Goal: Find specific page/section: Find specific page/section

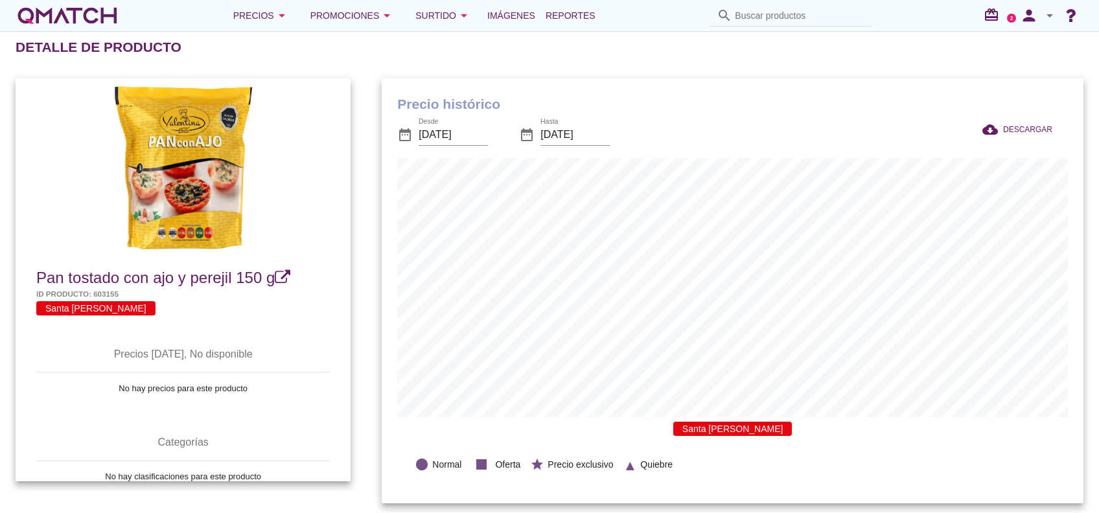
scroll to position [425, 701]
click at [757, 22] on input "Buscar productos" at bounding box center [800, 15] width 130 height 21
paste input "PAN MOLDE CASTAÑO INTEGRAL XL 770G"
click at [726, 18] on icon "search" at bounding box center [725, 16] width 16 height 16
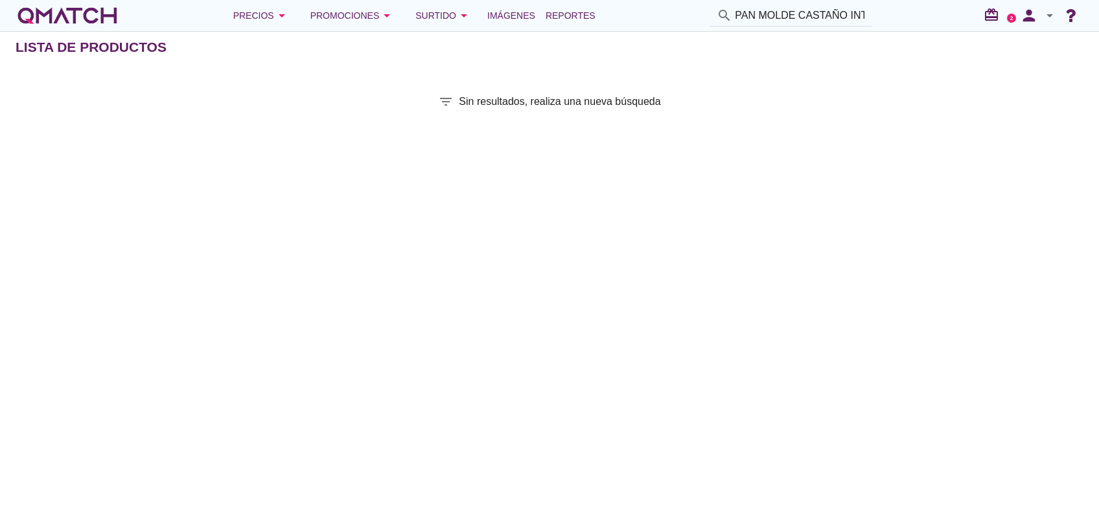
click at [807, 13] on input "PAN MOLDE CASTAÑO INTEGRAL XL 770G" at bounding box center [800, 15] width 130 height 21
paste input "7803468004619"
type input "7803468004619"
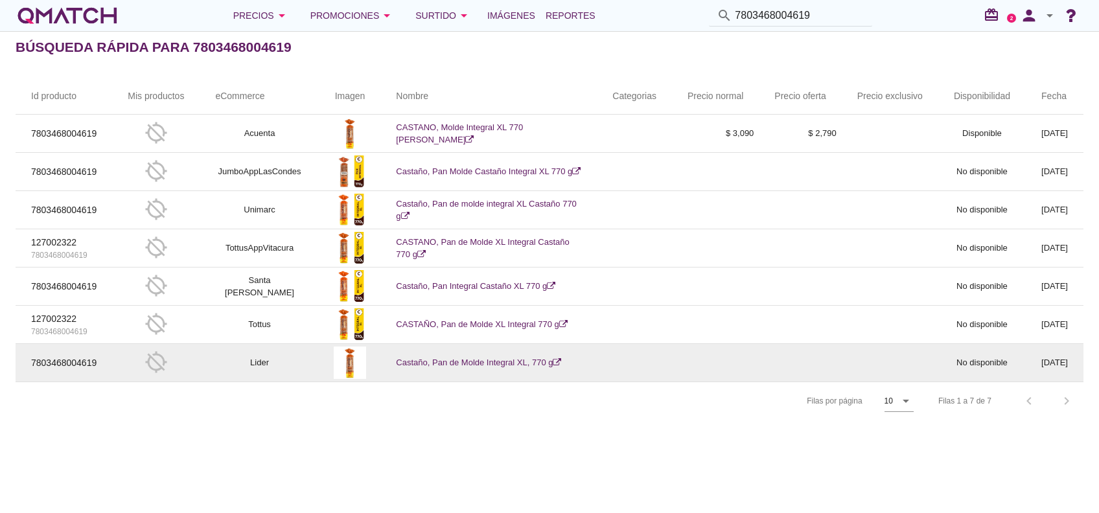
click at [443, 356] on td "Castaño, Pan de Molde Integral XL, 770 g" at bounding box center [489, 363] width 217 height 38
click at [443, 358] on link "Castaño, Pan de Molde Integral XL, 770 g" at bounding box center [478, 363] width 165 height 10
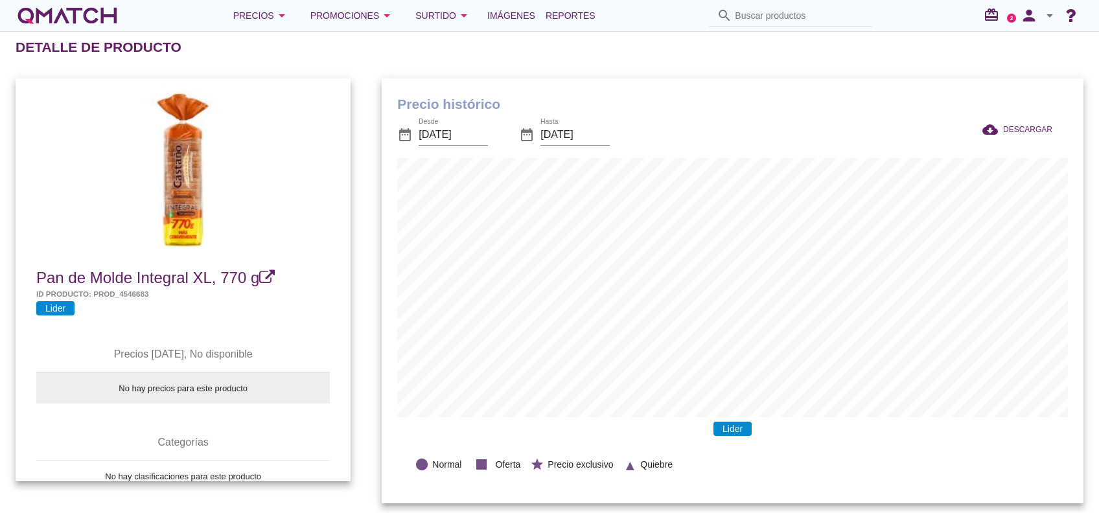
scroll to position [21, 0]
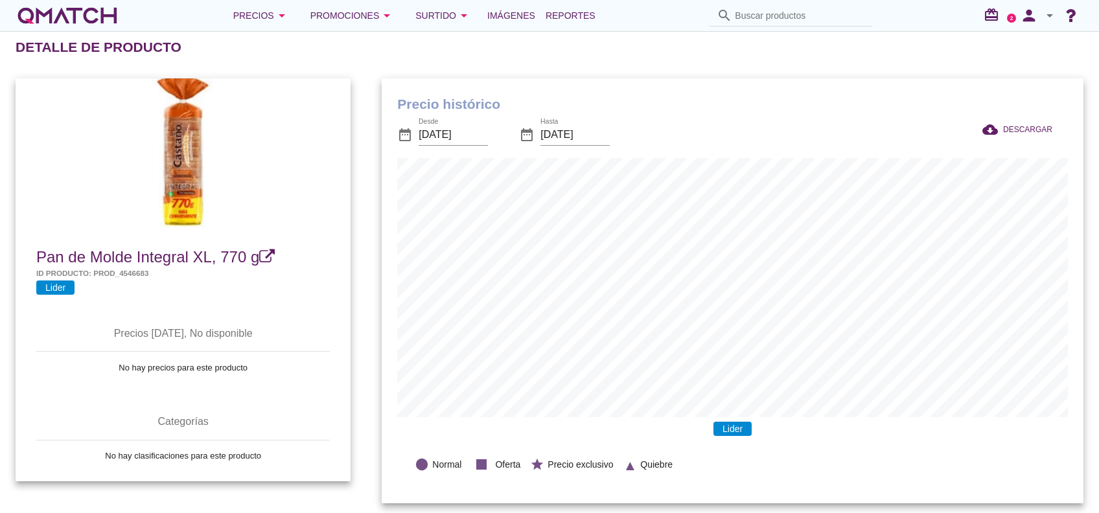
click at [183, 255] on span "Pan de Molde Integral XL, 770 g" at bounding box center [147, 257] width 223 height 18
click at [775, 12] on input "Buscar productos" at bounding box center [800, 15] width 130 height 21
paste input "7803403004094"
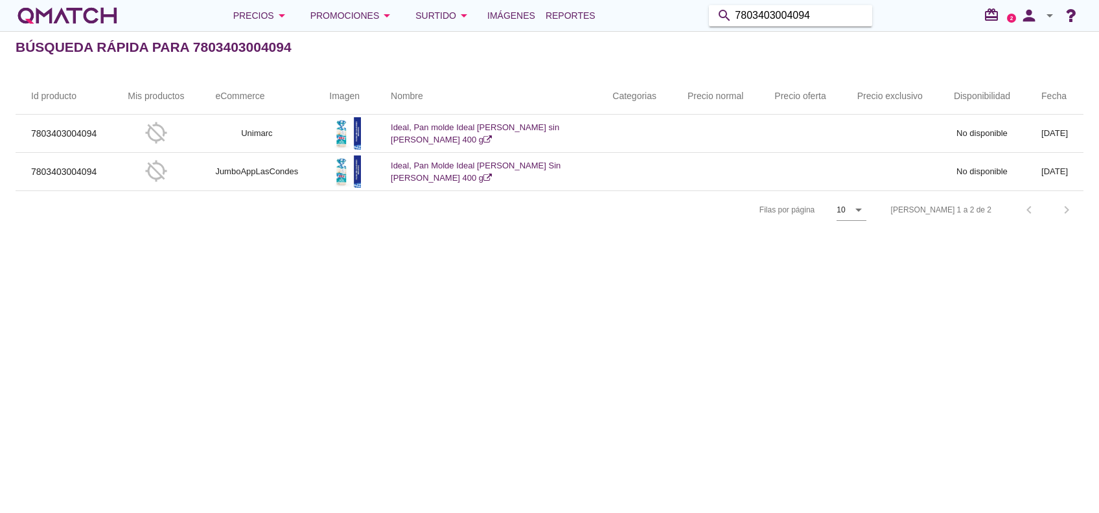
click at [772, 20] on input "7803403004094" at bounding box center [800, 15] width 130 height 21
paste input "7910045021"
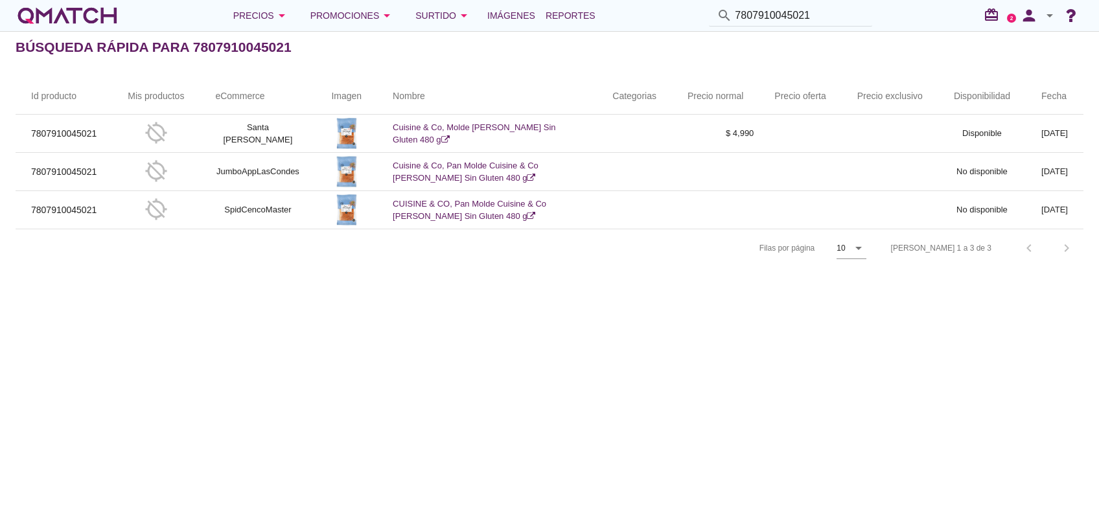
click at [783, 17] on input "7807910045021" at bounding box center [800, 15] width 130 height 21
paste input "3468005128"
click at [726, 20] on icon "search" at bounding box center [725, 16] width 16 height 16
click at [819, 17] on input "7803468005128" at bounding box center [800, 15] width 130 height 21
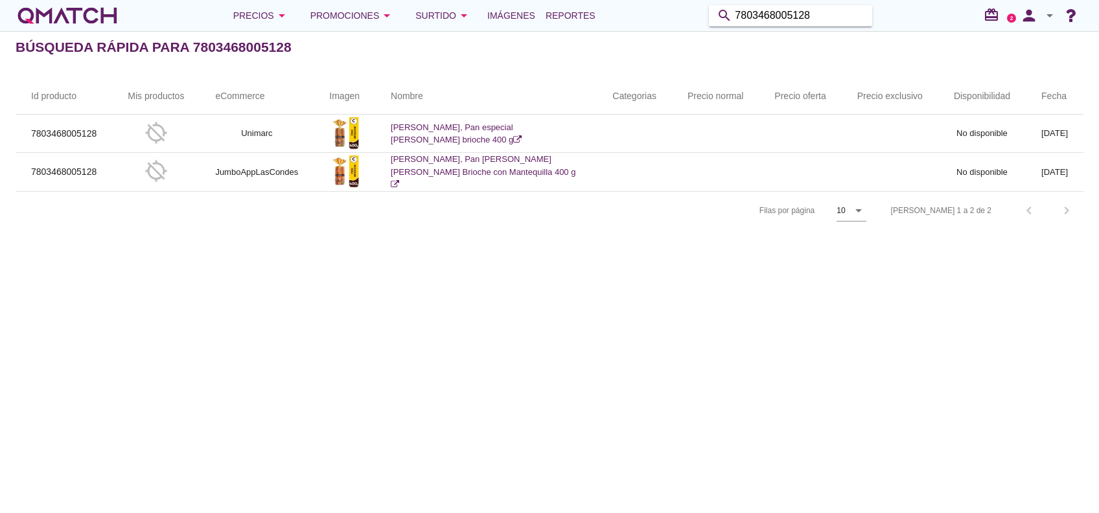
drag, startPoint x: 835, startPoint y: 14, endPoint x: 605, endPoint y: 52, distance: 232.5
click at [608, 51] on div "Precios arrow_drop_down Promociones arrow_drop_down Surtido arrow_drop_down Imá…" at bounding box center [549, 256] width 1099 height 513
paste input "500001101"
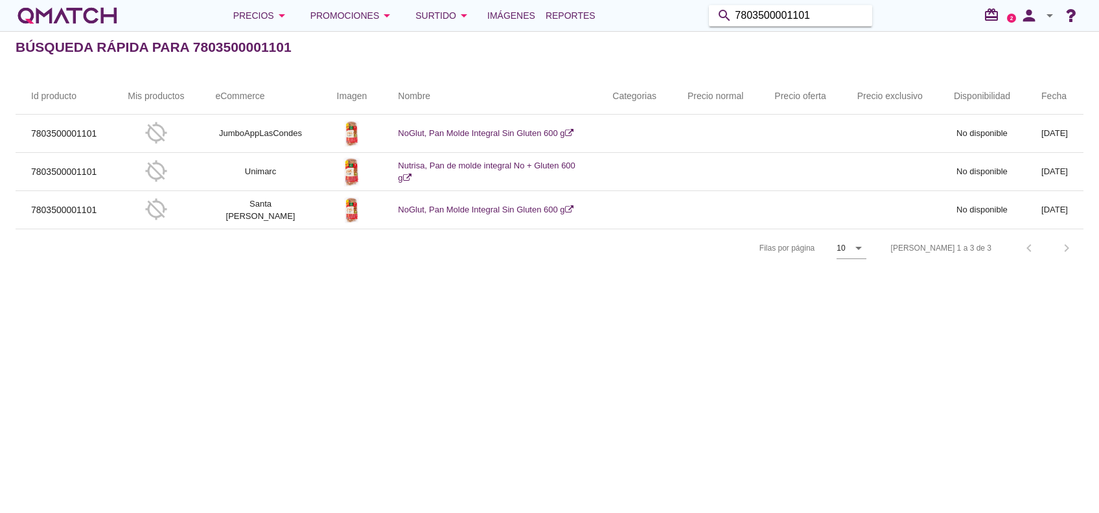
drag, startPoint x: 830, startPoint y: 16, endPoint x: 687, endPoint y: 25, distance: 142.9
click at [687, 25] on div "Precios arrow_drop_down Promociones arrow_drop_down Surtido arrow_drop_down Imá…" at bounding box center [550, 16] width 1068 height 26
paste input "468005005"
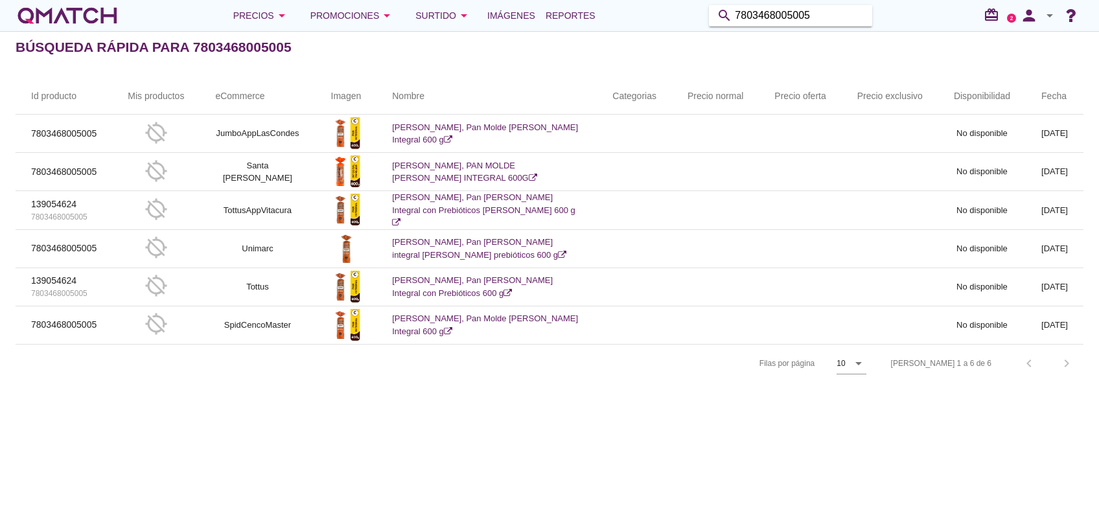
drag, startPoint x: 836, startPoint y: 12, endPoint x: 633, endPoint y: 53, distance: 206.2
click at [633, 53] on div "Precios arrow_drop_down Promociones arrow_drop_down Surtido arrow_drop_down Imá…" at bounding box center [549, 256] width 1099 height 513
paste input "50000055"
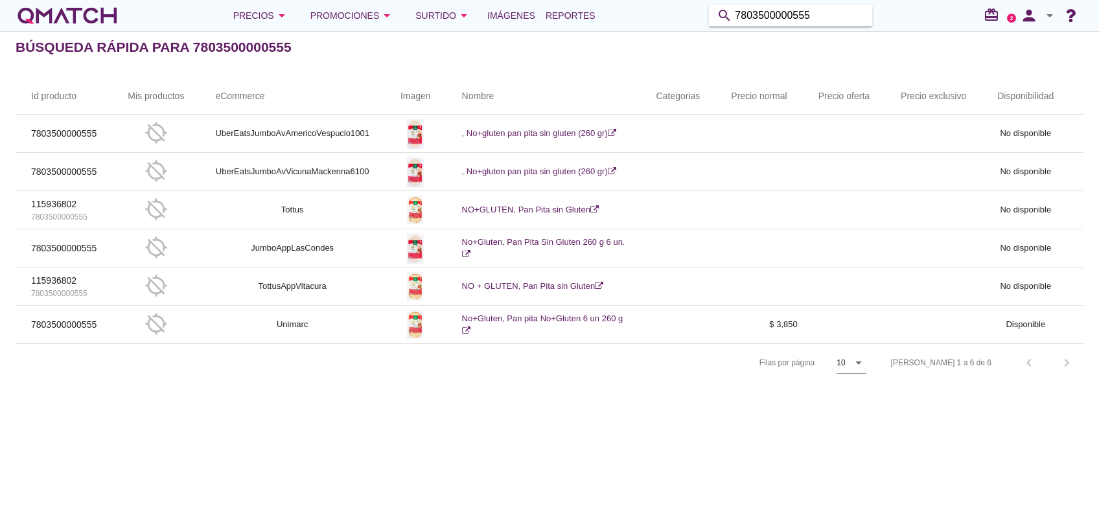
drag, startPoint x: 817, startPoint y: 10, endPoint x: 633, endPoint y: 54, distance: 189.3
click at [633, 54] on div "Precios arrow_drop_down Promociones arrow_drop_down Surtido arrow_drop_down Imá…" at bounding box center [549, 256] width 1099 height 513
paste input "893057"
click at [776, 15] on input "893057" at bounding box center [800, 15] width 130 height 21
drag, startPoint x: 780, startPoint y: 12, endPoint x: 623, endPoint y: 50, distance: 162.1
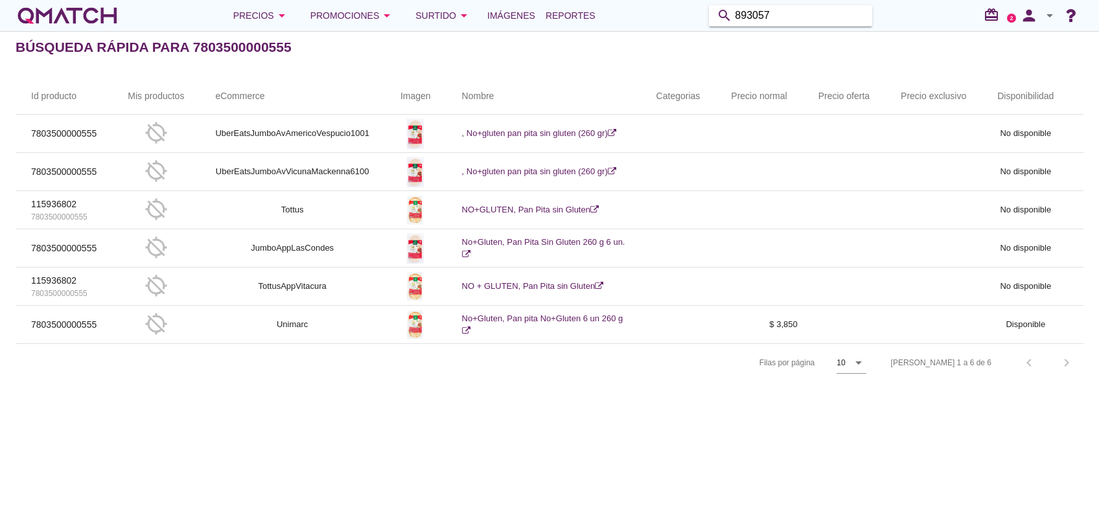
click at [626, 47] on div "Precios arrow_drop_down Promociones arrow_drop_down Surtido arrow_drop_down Imá…" at bounding box center [549, 256] width 1099 height 513
paste input "7803468000000"
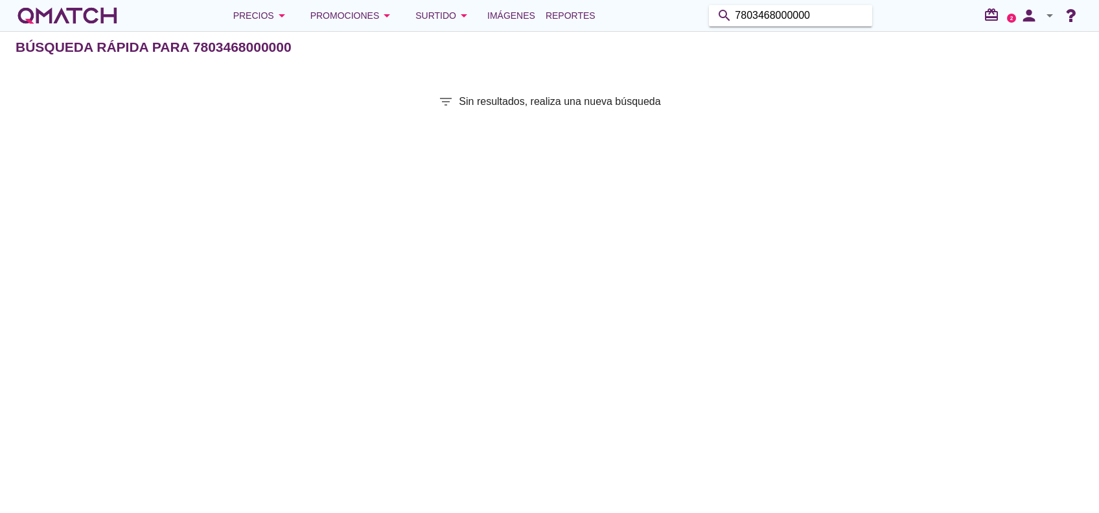
drag, startPoint x: 836, startPoint y: 9, endPoint x: 644, endPoint y: 29, distance: 192.3
click at [659, 22] on div "Precios arrow_drop_down Promociones arrow_drop_down Surtido arrow_drop_down Imá…" at bounding box center [550, 16] width 1068 height 26
paste input "4771033018541"
drag, startPoint x: 842, startPoint y: 11, endPoint x: 645, endPoint y: 16, distance: 197.1
click at [645, 16] on div "Precios arrow_drop_down Promociones arrow_drop_down Surtido arrow_drop_down Imá…" at bounding box center [550, 16] width 1068 height 26
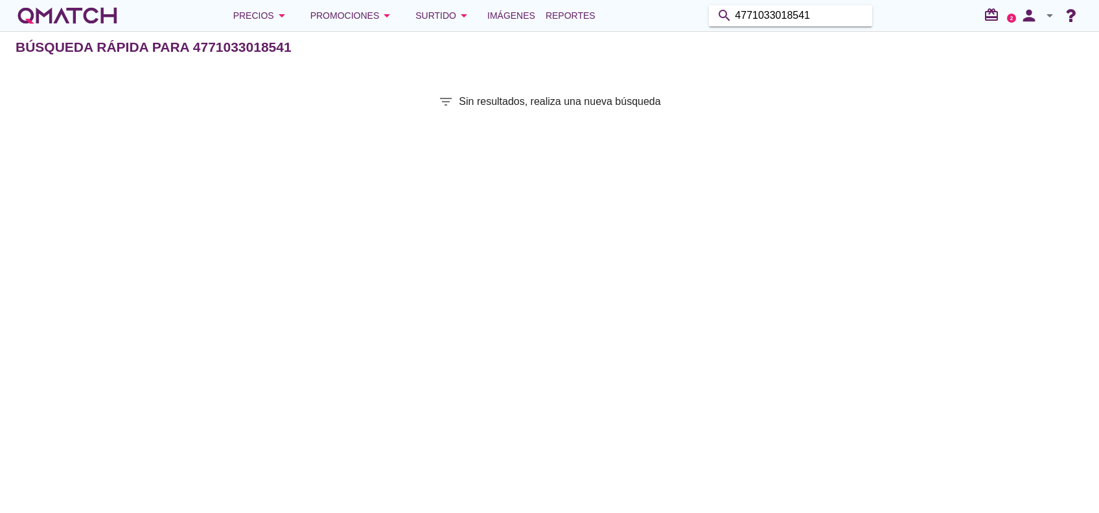
paste input "7804671680072"
click at [828, 16] on input "7804671680072" at bounding box center [800, 15] width 130 height 21
drag, startPoint x: 836, startPoint y: 23, endPoint x: 726, endPoint y: 32, distance: 110.6
click at [726, 32] on div "Precios arrow_drop_down Promociones arrow_drop_down Surtido arrow_drop_down Imá…" at bounding box center [549, 256] width 1099 height 513
drag, startPoint x: 820, startPoint y: 12, endPoint x: 681, endPoint y: 35, distance: 141.2
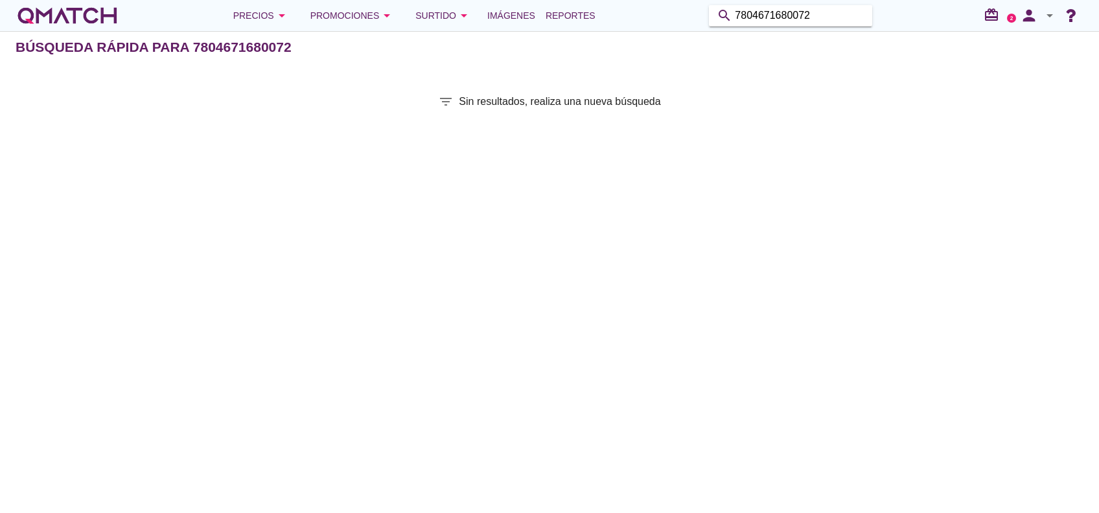
click at [681, 35] on div "Precios arrow_drop_down Promociones arrow_drop_down Surtido arrow_drop_down Imá…" at bounding box center [549, 256] width 1099 height 513
paste input "3468005005"
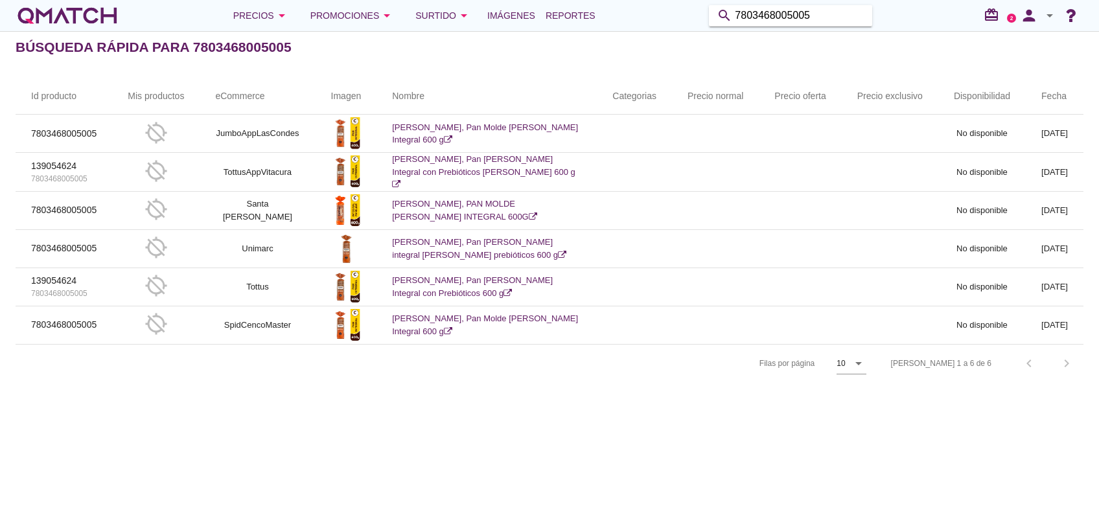
drag, startPoint x: 811, startPoint y: 16, endPoint x: 712, endPoint y: 31, distance: 100.3
click at [712, 31] on div "Precios arrow_drop_down Promociones arrow_drop_down Surtido arrow_drop_down Imá…" at bounding box center [549, 256] width 1099 height 513
paste input "50000055"
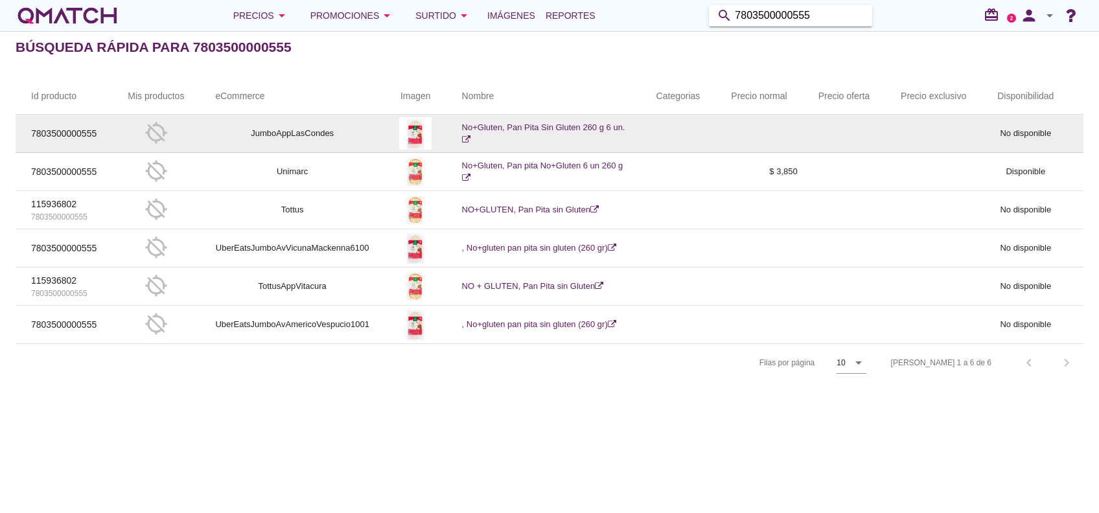
drag, startPoint x: 832, startPoint y: 16, endPoint x: 671, endPoint y: 47, distance: 164.4
click at [671, 47] on div "Precios arrow_drop_down Promociones arrow_drop_down Surtido arrow_drop_down Imá…" at bounding box center [549, 256] width 1099 height 513
paste input "614405791083"
click at [830, 16] on input "614405791083" at bounding box center [800, 15] width 130 height 21
drag, startPoint x: 788, startPoint y: 19, endPoint x: 658, endPoint y: 21, distance: 130.3
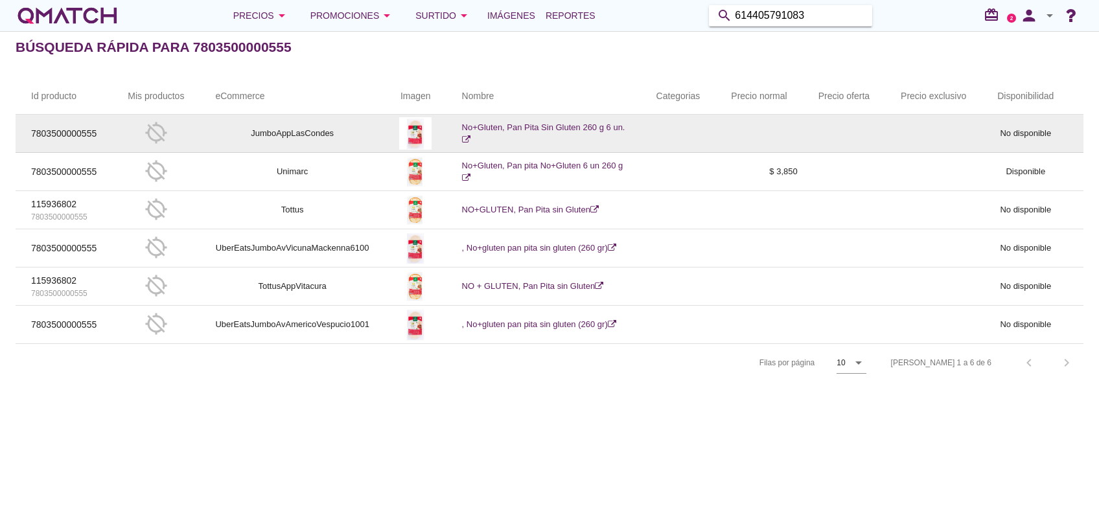
click at [658, 21] on div "Precios arrow_drop_down Promociones arrow_drop_down Surtido arrow_drop_down Imá…" at bounding box center [550, 16] width 1068 height 26
drag, startPoint x: 821, startPoint y: 14, endPoint x: 711, endPoint y: 19, distance: 110.3
click at [711, 19] on div "search 614405791083" at bounding box center [790, 15] width 163 height 21
click at [710, 9] on div "search 614405791083" at bounding box center [790, 15] width 163 height 21
paste input "7803468005005"
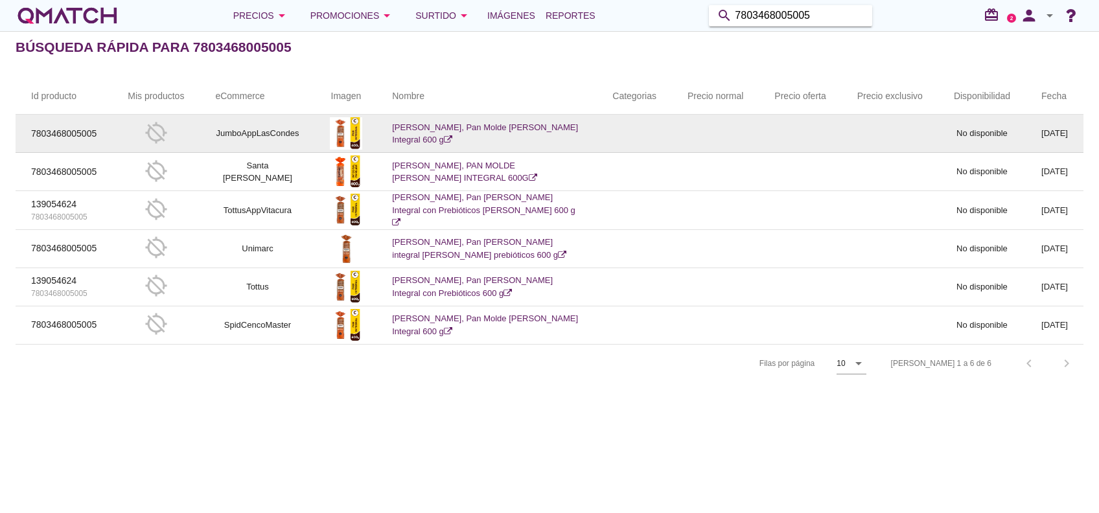
click at [834, 10] on input "7803468005005" at bounding box center [800, 15] width 130 height 21
drag, startPoint x: 659, startPoint y: 40, endPoint x: 646, endPoint y: 40, distance: 13.0
click at [646, 40] on div "Precios arrow_drop_down Promociones arrow_drop_down Surtido arrow_drop_down Imá…" at bounding box center [549, 256] width 1099 height 513
paste input "4756"
type input "7803468004756"
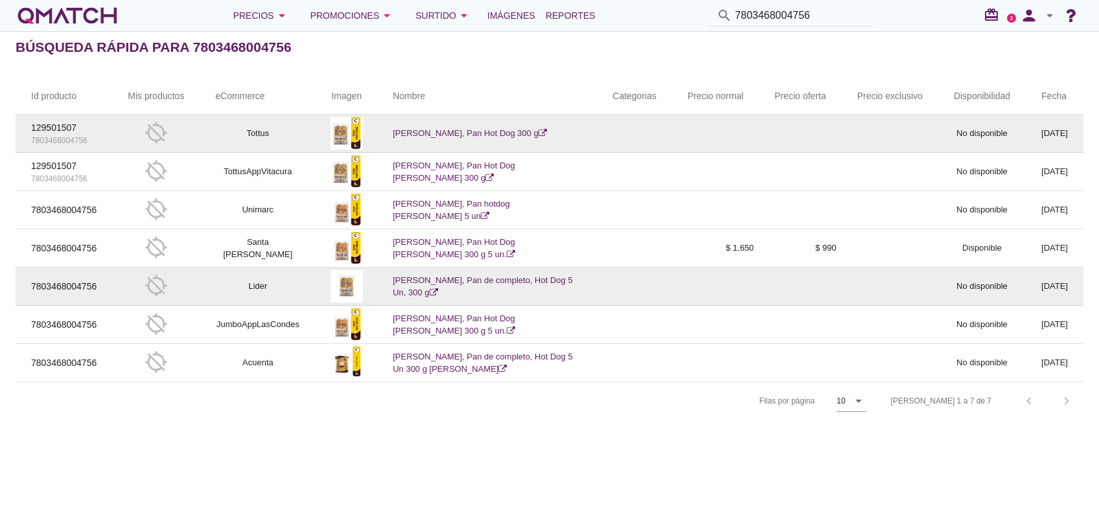
click at [472, 276] on link "Castaño, Pan de completo, Hot Dog 5 Un, 300 g" at bounding box center [483, 287] width 180 height 23
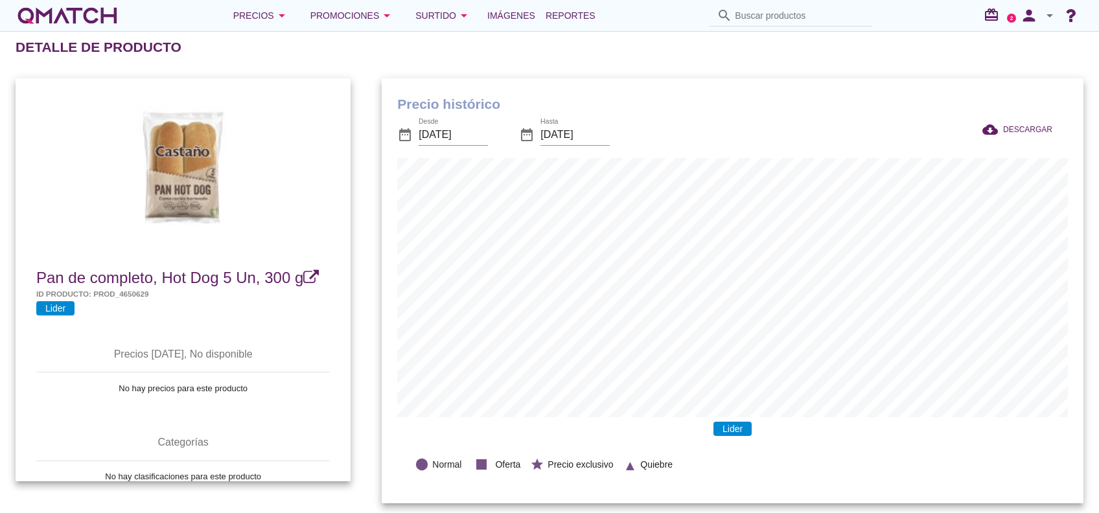
scroll to position [425, 701]
click at [218, 276] on span "Pan de completo, Hot Dog 5 Un, 300 g" at bounding box center [169, 278] width 267 height 18
drag, startPoint x: 112, startPoint y: 291, endPoint x: 152, endPoint y: 296, distance: 39.8
click at [152, 296] on h5 "Id producto: prod_4650629" at bounding box center [183, 293] width 294 height 11
drag, startPoint x: 152, startPoint y: 296, endPoint x: 126, endPoint y: 288, distance: 26.5
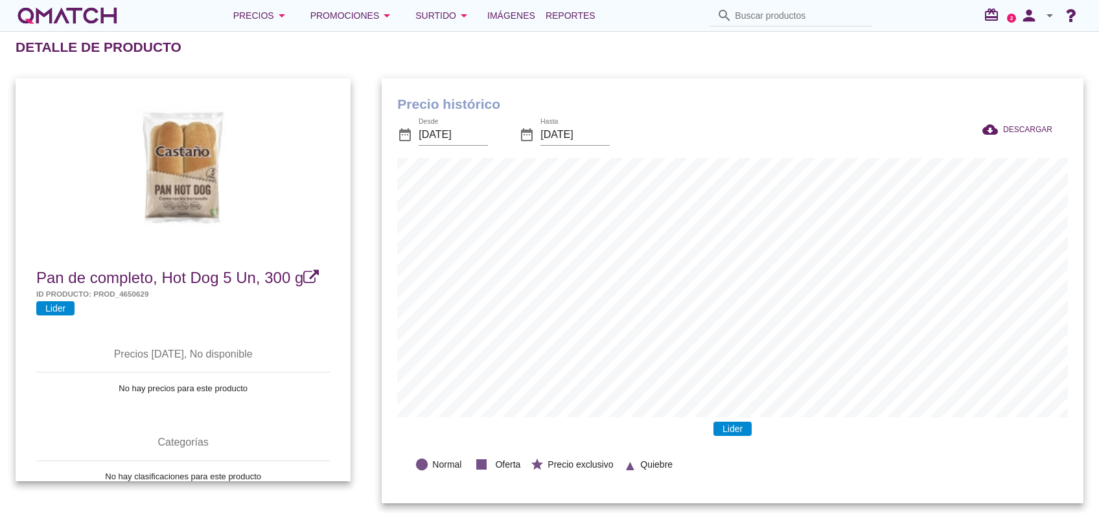
copy h5 "4650629"
click at [780, 16] on input "Buscar productos" at bounding box center [800, 15] width 130 height 21
paste input "7803468002226"
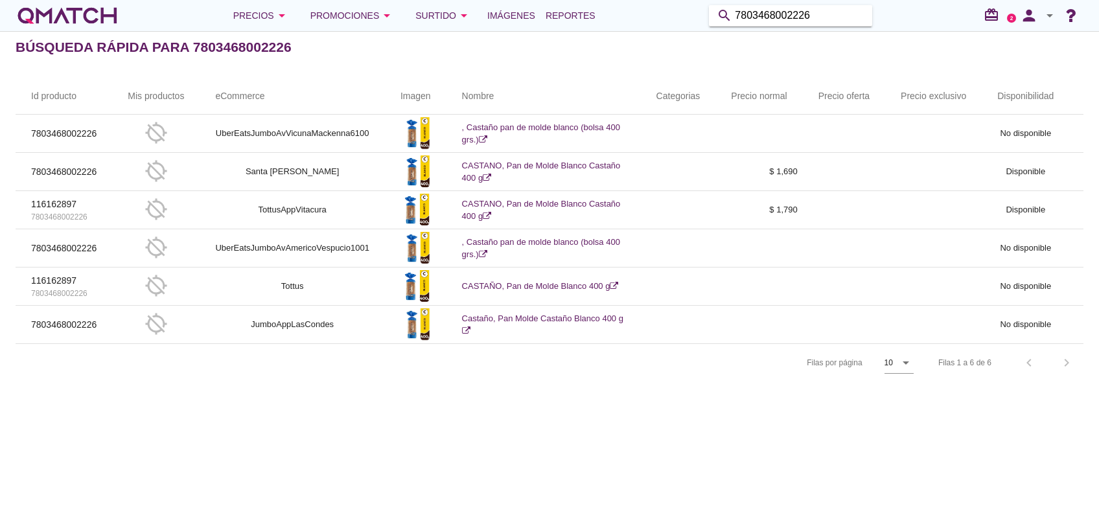
click at [810, 14] on input "7803468002226" at bounding box center [800, 15] width 130 height 21
paste input "4640"
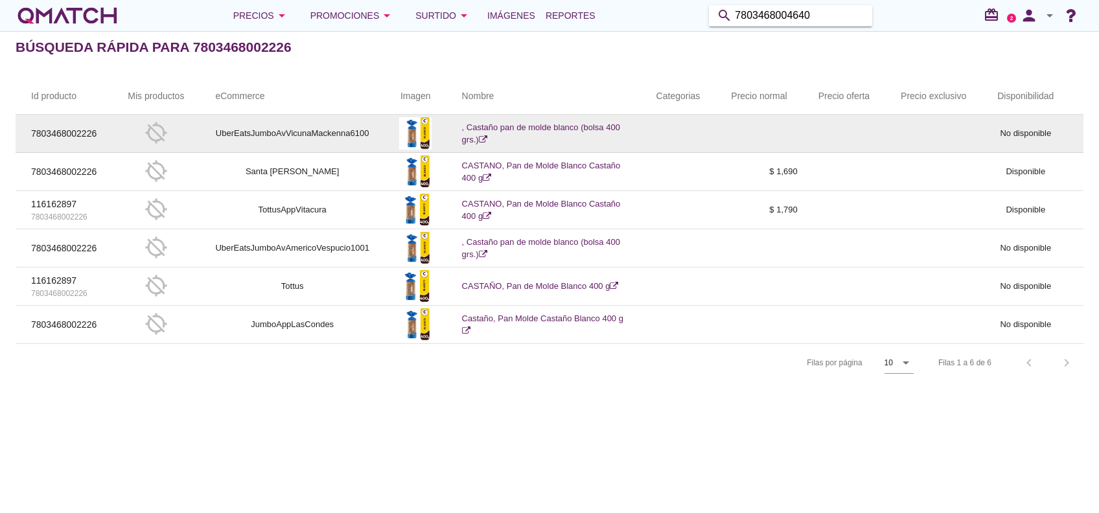
type input "7803468004640"
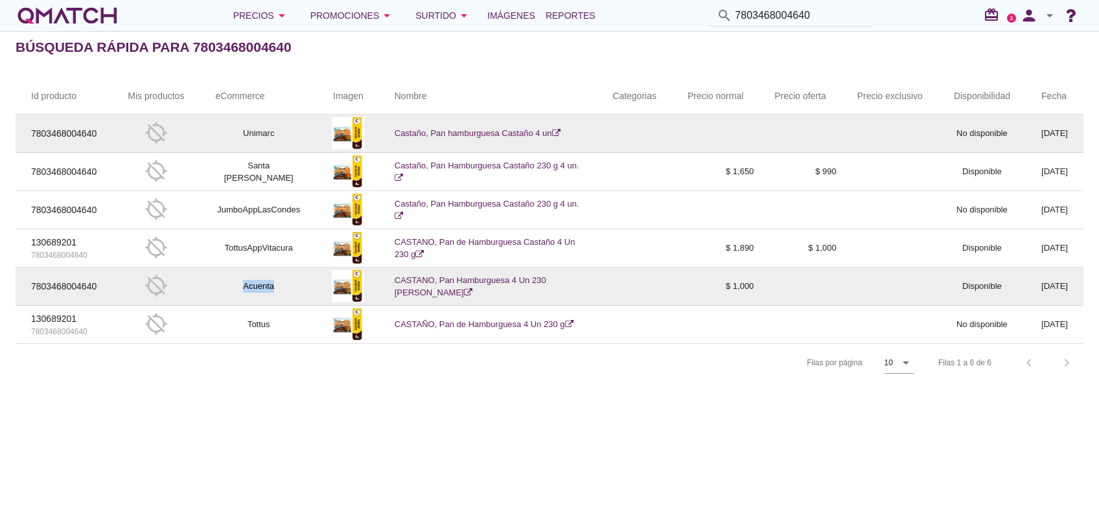
drag, startPoint x: 235, startPoint y: 289, endPoint x: 281, endPoint y: 290, distance: 46.7
click at [281, 290] on td "Acuenta" at bounding box center [259, 287] width 118 height 38
